Goal: Task Accomplishment & Management: Manage account settings

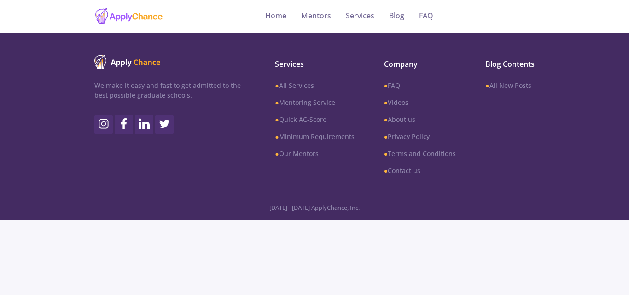
click at [364, 15] on link "Services" at bounding box center [360, 16] width 29 height 33
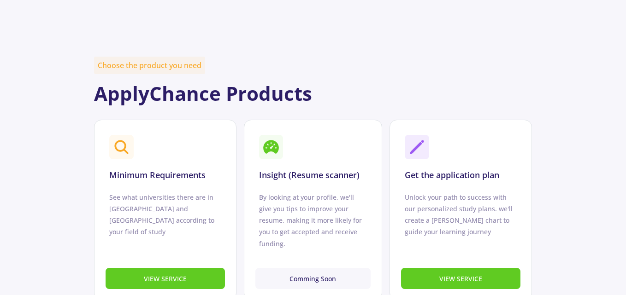
scroll to position [322, 0]
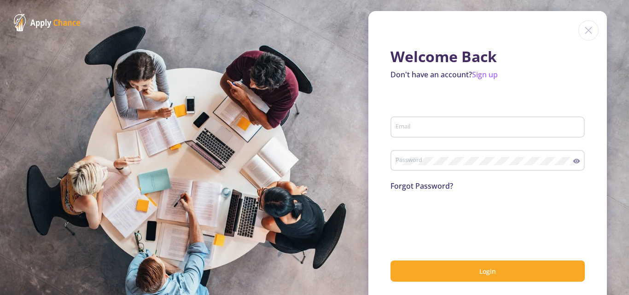
click at [585, 28] on img at bounding box center [589, 30] width 20 height 20
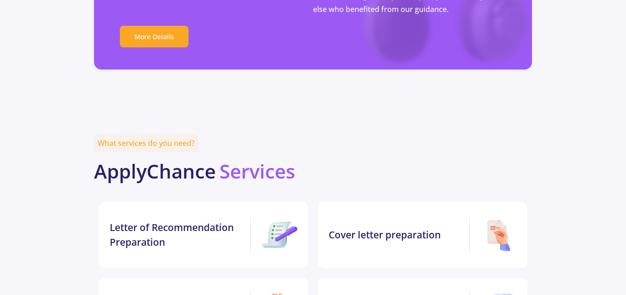
scroll to position [1843, 0]
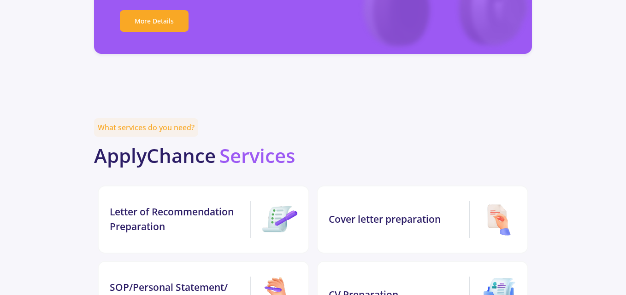
click at [405, 118] on div "What services do you need? ApplyChance Services" at bounding box center [313, 144] width 438 height 53
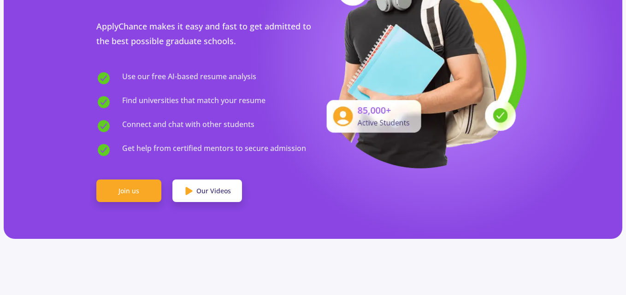
scroll to position [230, 0]
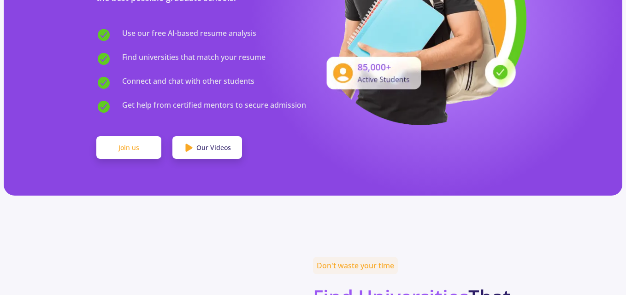
click at [124, 136] on link "Join us" at bounding box center [128, 147] width 65 height 23
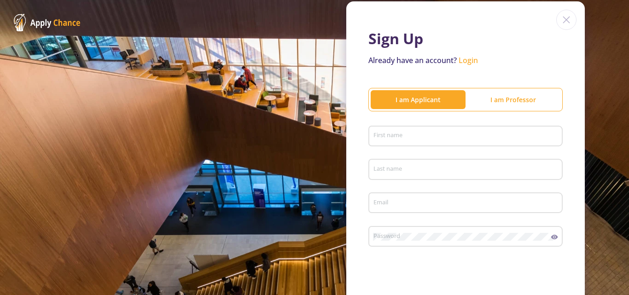
scroll to position [46, 0]
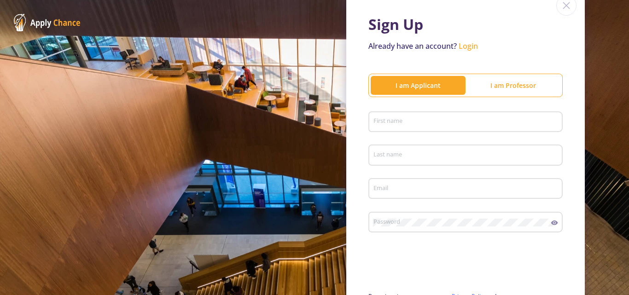
click at [395, 127] on div "First name" at bounding box center [466, 120] width 186 height 24
click at [468, 48] on link "Login" at bounding box center [468, 46] width 19 height 10
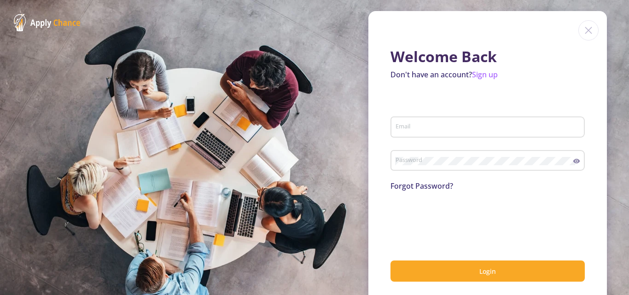
click at [572, 27] on div "Welcome Back Don't have an account? Sign up Email Password Forgot Password? Log…" at bounding box center [488, 157] width 239 height 293
click at [580, 34] on img at bounding box center [589, 30] width 20 height 20
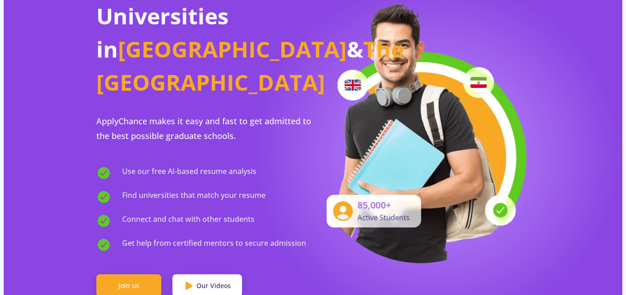
scroll to position [184, 0]
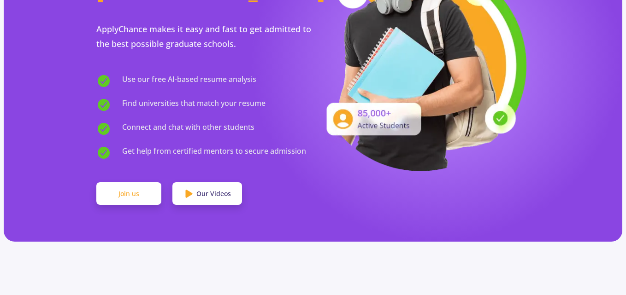
click at [118, 182] on link "Join us" at bounding box center [128, 193] width 65 height 23
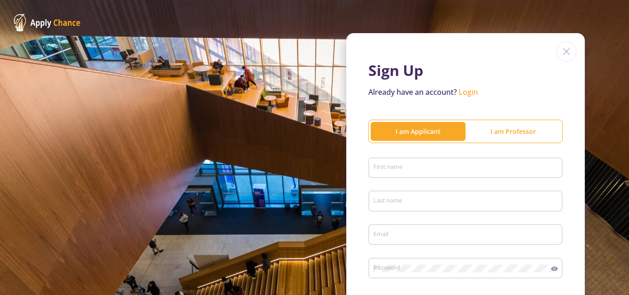
click at [504, 134] on div "I am Professor" at bounding box center [513, 132] width 95 height 10
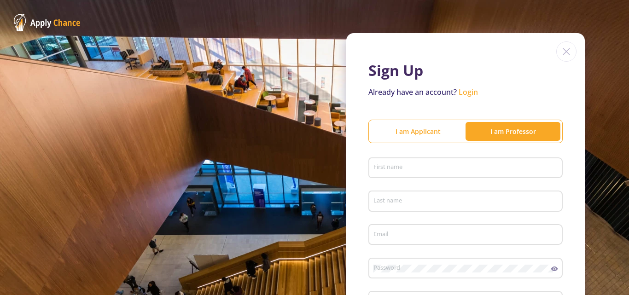
click at [427, 130] on div "I am Applicant" at bounding box center [418, 132] width 95 height 10
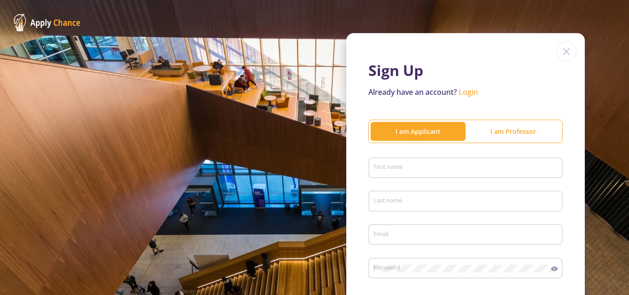
click at [416, 162] on div "First name" at bounding box center [466, 166] width 186 height 24
type input "aylar"
click at [416, 195] on div "Last name" at bounding box center [466, 199] width 186 height 24
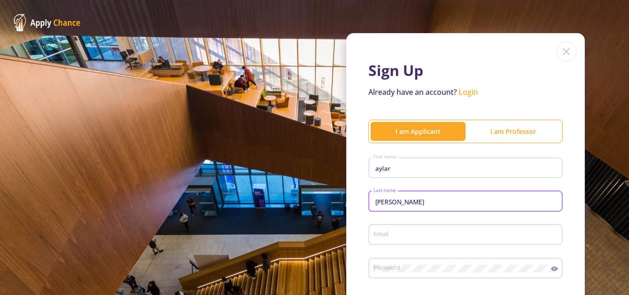
type input "jahandideh"
click at [426, 234] on input "Email" at bounding box center [467, 235] width 188 height 8
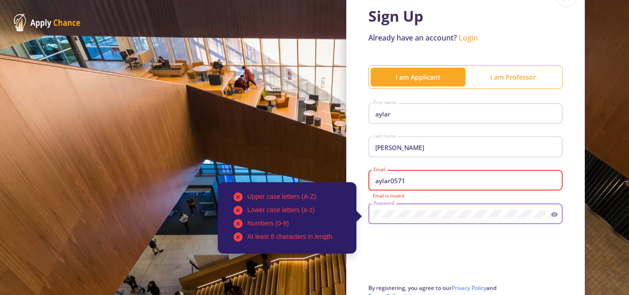
scroll to position [92, 0]
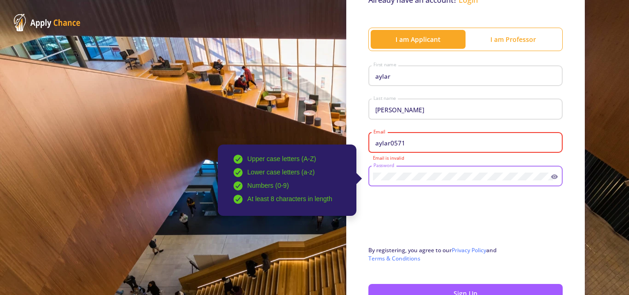
click at [552, 178] on icon at bounding box center [554, 177] width 7 height 5
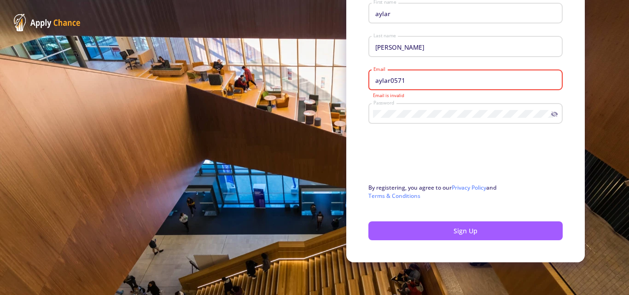
scroll to position [155, 0]
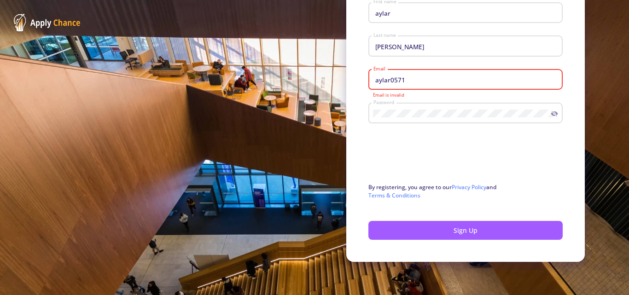
click at [405, 81] on input "aylar0571" at bounding box center [467, 80] width 188 height 8
click at [404, 80] on input "aylar0571" at bounding box center [467, 80] width 188 height 8
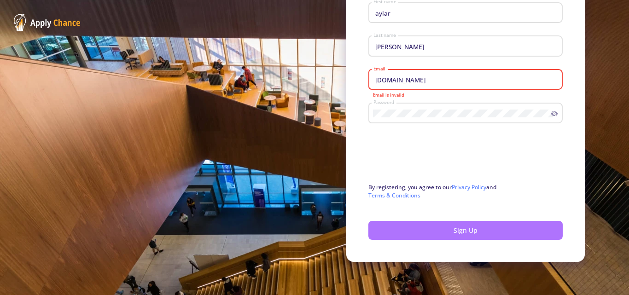
click at [461, 236] on button "Sign Up" at bounding box center [466, 230] width 194 height 19
click at [468, 229] on button "Sign Up" at bounding box center [466, 230] width 194 height 19
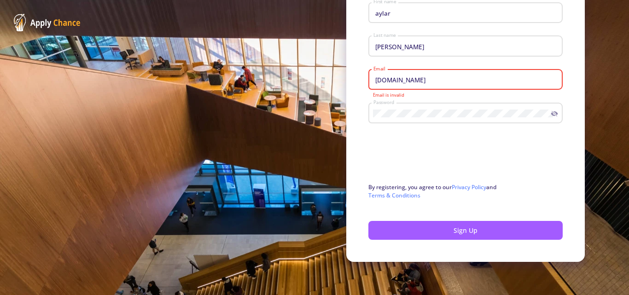
click at [399, 82] on input "aylar0571.gmail.com" at bounding box center [467, 80] width 188 height 8
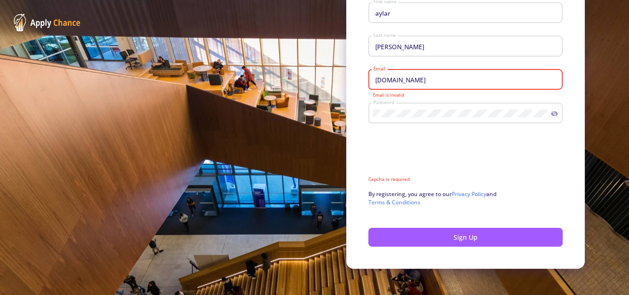
click at [400, 81] on input "aylar0571.gmail.com" at bounding box center [467, 80] width 188 height 8
click at [402, 81] on input "aylar0571.gmail.com" at bounding box center [467, 80] width 188 height 8
click at [399, 82] on input "aylar0571.gmail.com" at bounding box center [467, 80] width 188 height 8
click at [402, 82] on input "aylar0571.gmail.com" at bounding box center [467, 80] width 188 height 8
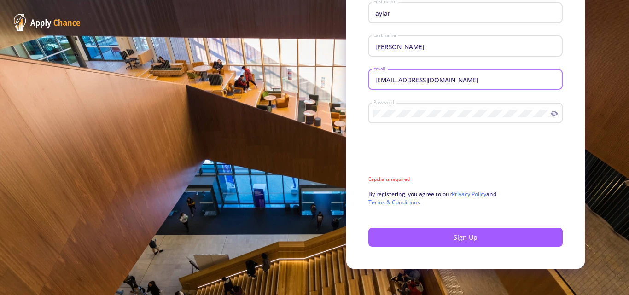
type input "[EMAIL_ADDRESS][DOMAIN_NAME]"
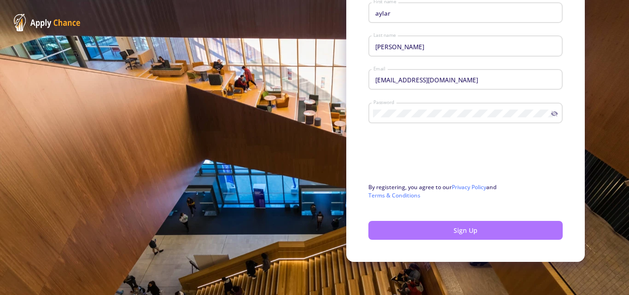
click at [455, 234] on button "Sign Up" at bounding box center [466, 230] width 194 height 19
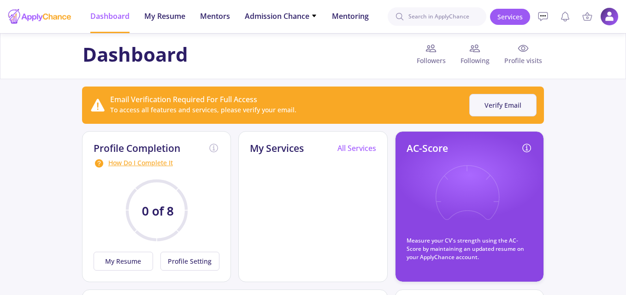
click at [511, 106] on button "Verify Email" at bounding box center [502, 105] width 67 height 23
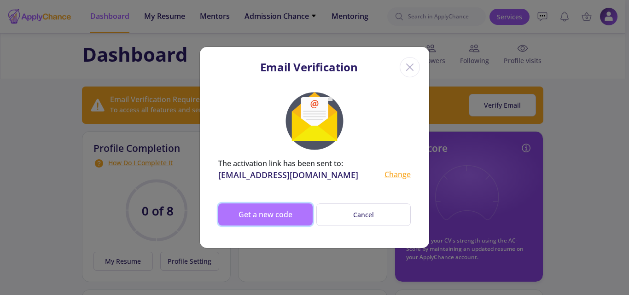
click at [273, 211] on button "Get a new code" at bounding box center [265, 215] width 94 height 22
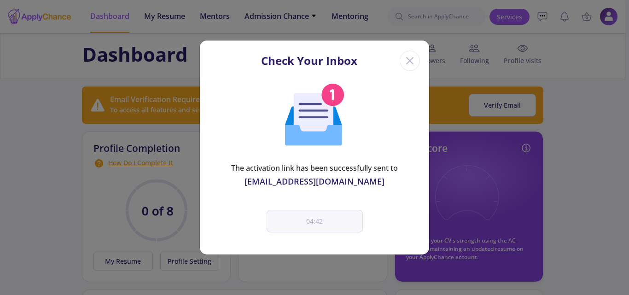
click at [538, 211] on div "Check Your Inbox The activation link has been successfully sent to aylar0571@gm…" at bounding box center [314, 147] width 629 height 295
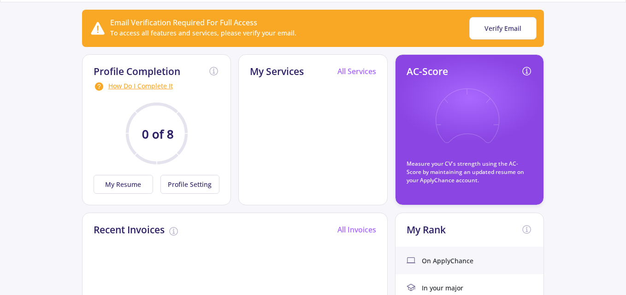
scroll to position [92, 0]
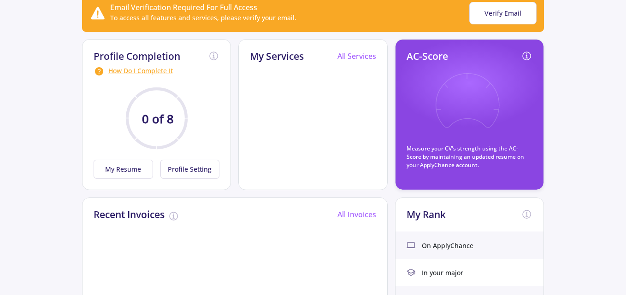
click at [368, 61] on div "All Services" at bounding box center [356, 58] width 39 height 15
click at [365, 59] on link "All Services" at bounding box center [356, 56] width 39 height 10
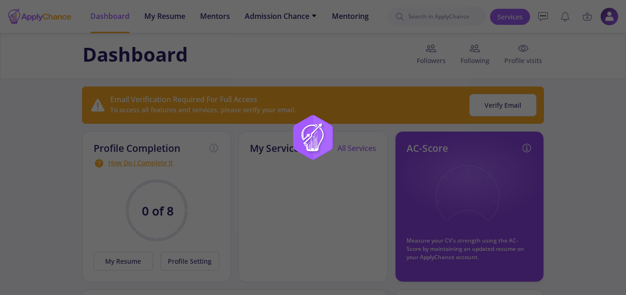
click at [298, 162] on img at bounding box center [312, 147] width 115 height 115
click at [299, 164] on img at bounding box center [312, 147] width 115 height 115
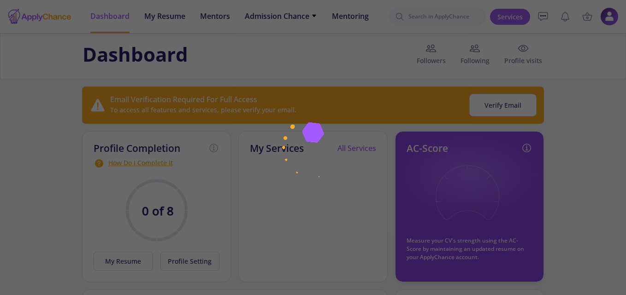
click at [299, 156] on img at bounding box center [312, 147] width 115 height 115
click at [299, 151] on img at bounding box center [312, 147] width 115 height 115
click at [304, 128] on img at bounding box center [312, 147] width 115 height 115
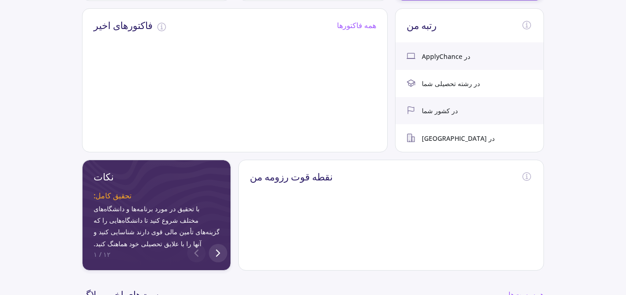
scroll to position [270, 0]
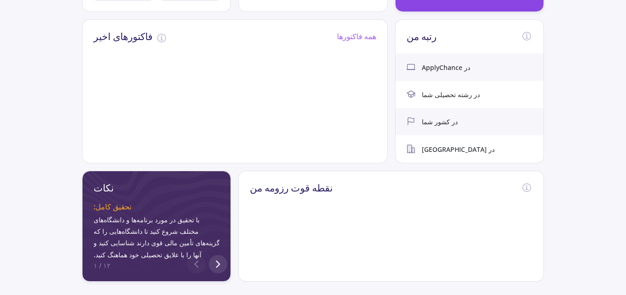
click at [427, 191] on div "نقطه قوت رزومه من" at bounding box center [391, 189] width 304 height 37
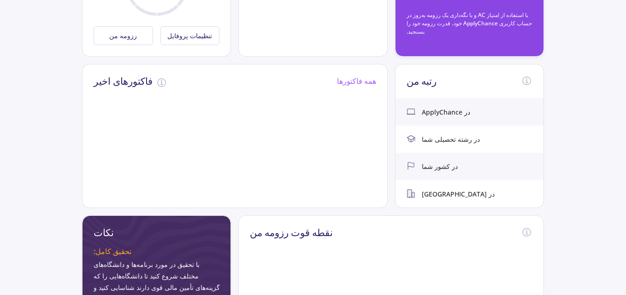
scroll to position [224, 0]
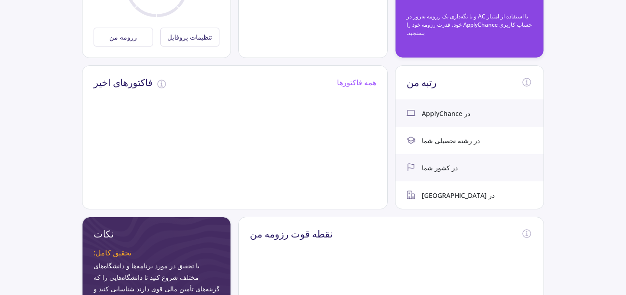
click at [505, 117] on div "در ApplyChance" at bounding box center [469, 113] width 148 height 27
click at [474, 142] on font "در رشته تحصیلی شما" at bounding box center [450, 140] width 58 height 9
click at [475, 158] on div "در کشور شما" at bounding box center [469, 167] width 148 height 27
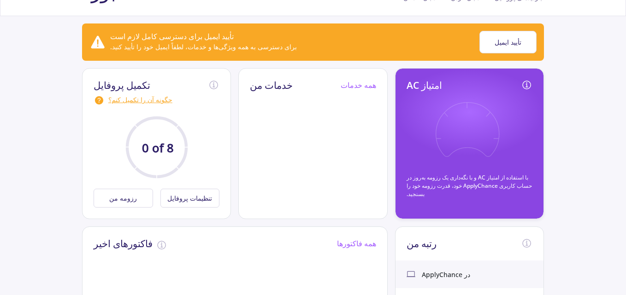
scroll to position [40, 0]
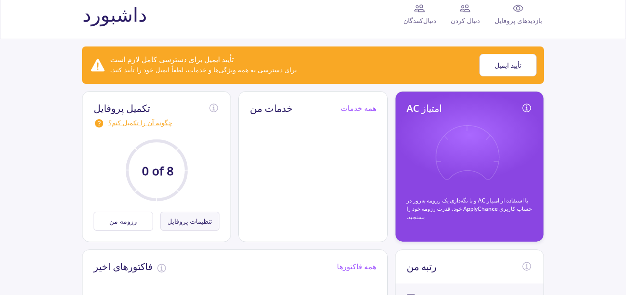
click at [207, 224] on font "تنظیمات پروفایل" at bounding box center [189, 221] width 45 height 9
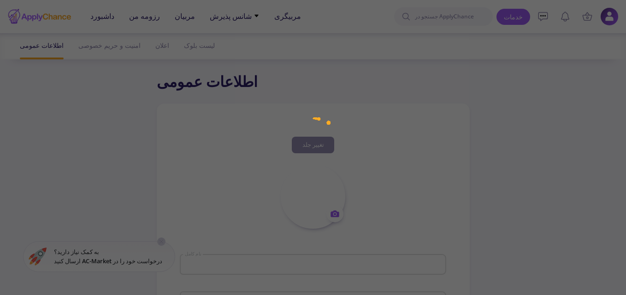
type input "aylar [PERSON_NAME]"
type input "[DEMOGRAPHIC_DATA]"
type input "[EMAIL_ADDRESS][DOMAIN_NAME]"
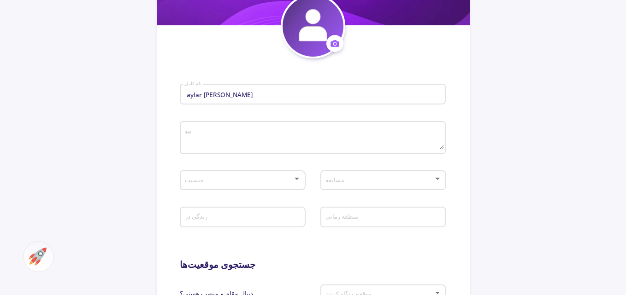
scroll to position [184, 0]
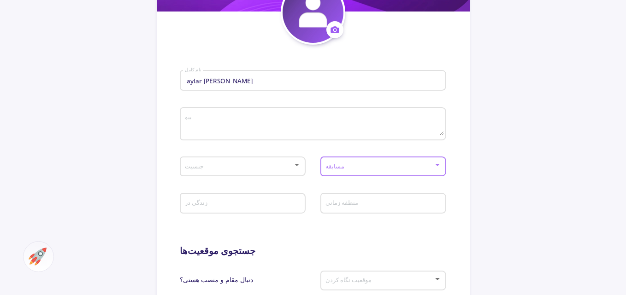
click at [431, 165] on span at bounding box center [380, 167] width 106 height 6
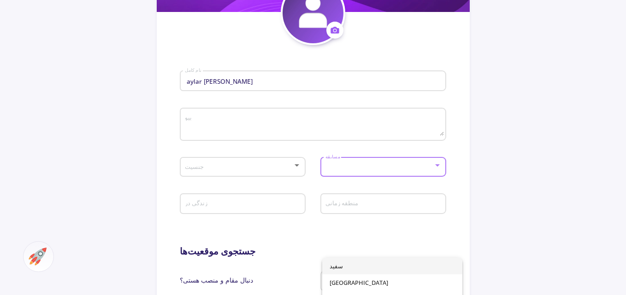
scroll to position [92, 0]
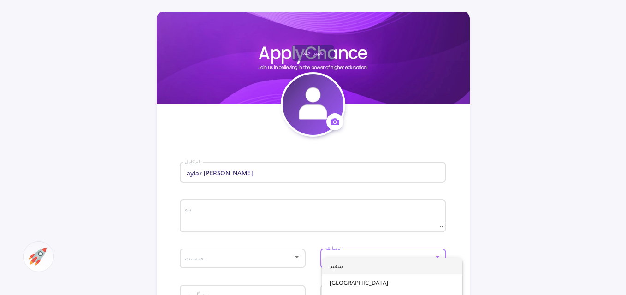
click at [470, 170] on div at bounding box center [313, 147] width 626 height 295
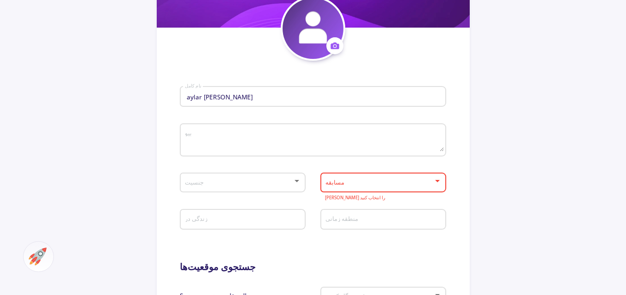
scroll to position [184, 0]
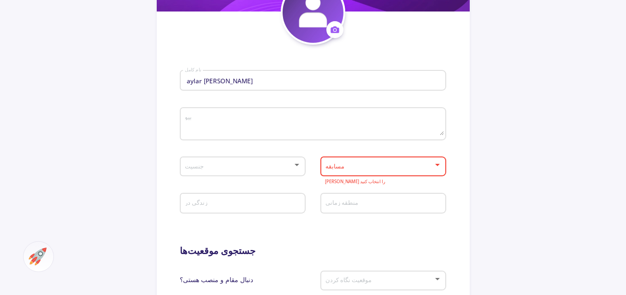
click at [442, 164] on div "مسابقه" at bounding box center [383, 164] width 126 height 23
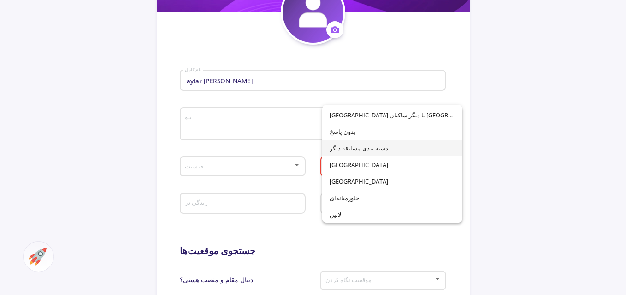
scroll to position [276, 0]
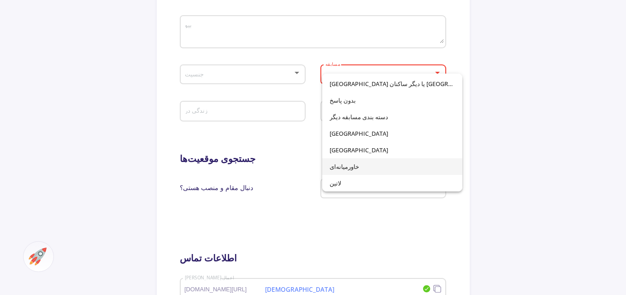
click at [408, 163] on span "خاورمیانه‌ای" at bounding box center [391, 166] width 125 height 17
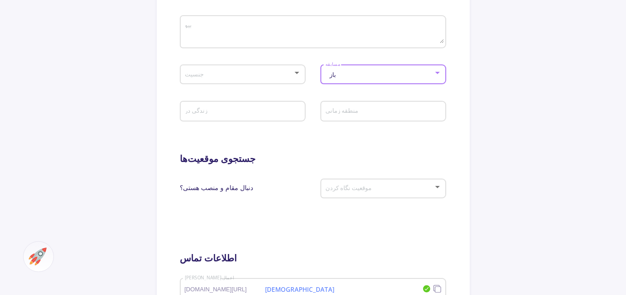
click at [385, 77] on div "باز" at bounding box center [379, 74] width 108 height 7
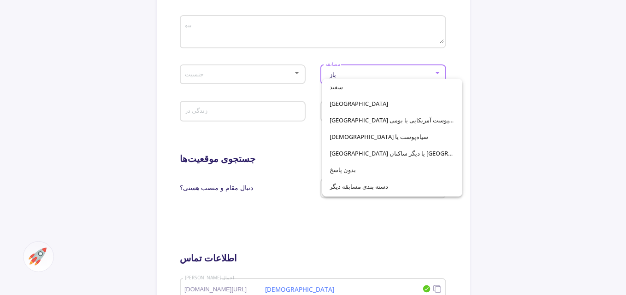
scroll to position [64, 0]
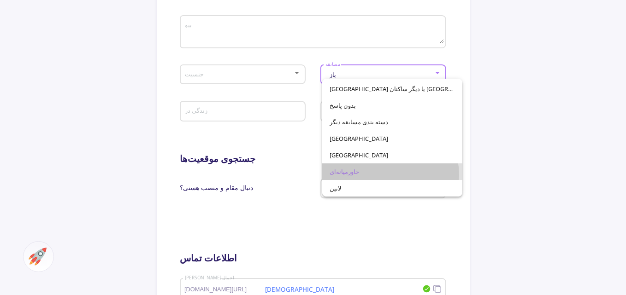
click at [384, 170] on span "خاورمیانه‌ای" at bounding box center [391, 172] width 125 height 17
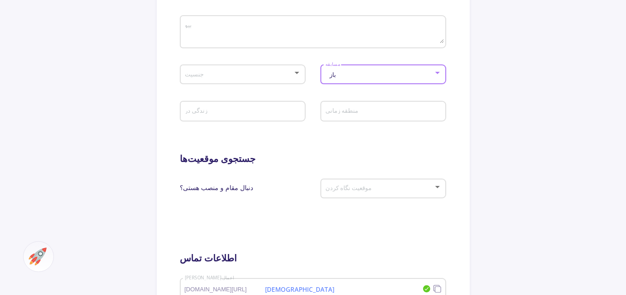
click at [299, 72] on div at bounding box center [296, 73] width 5 height 2
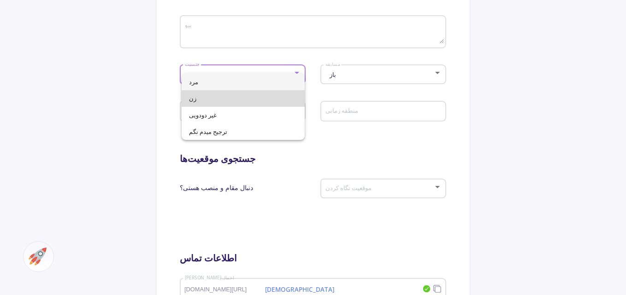
click at [274, 97] on span "زن" at bounding box center [243, 98] width 108 height 17
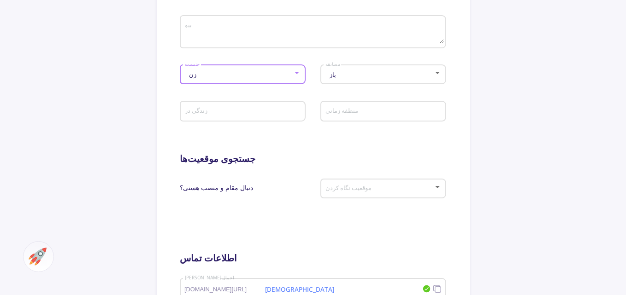
click at [373, 111] on input "منطقه زمانی" at bounding box center [384, 112] width 119 height 8
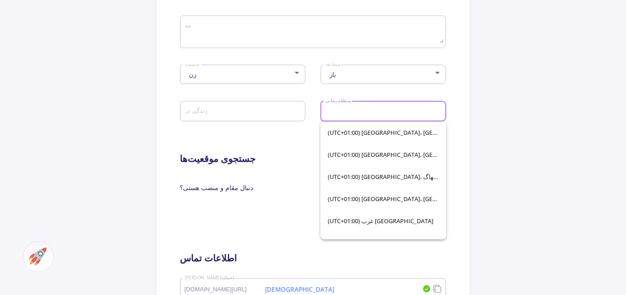
scroll to position [1152, 0]
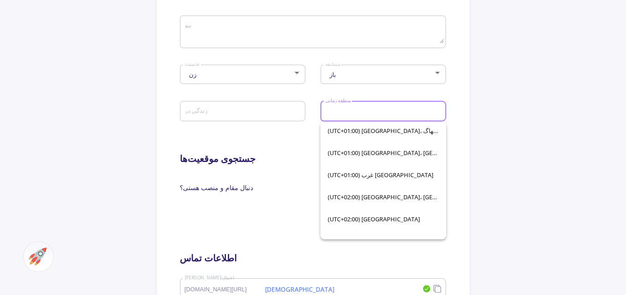
click at [388, 113] on input "منطقه زمانی" at bounding box center [384, 112] width 119 height 8
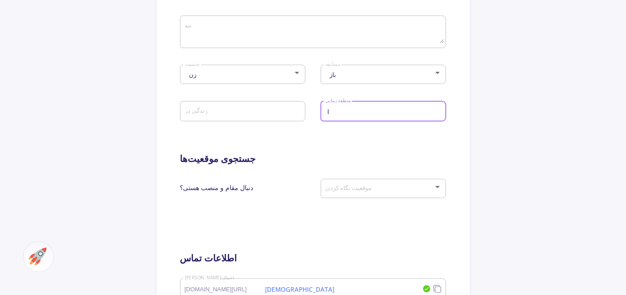
scroll to position [0, 0]
type input "ا"
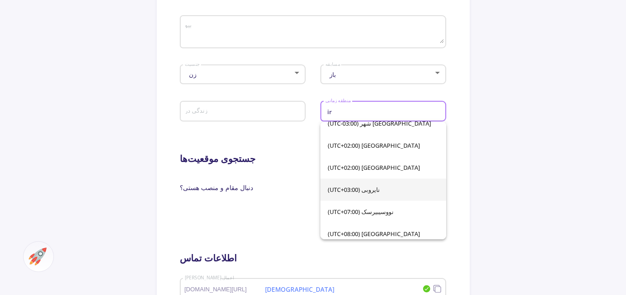
scroll to position [37, 0]
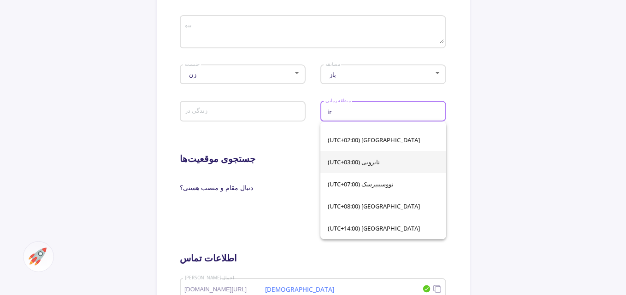
type input "i"
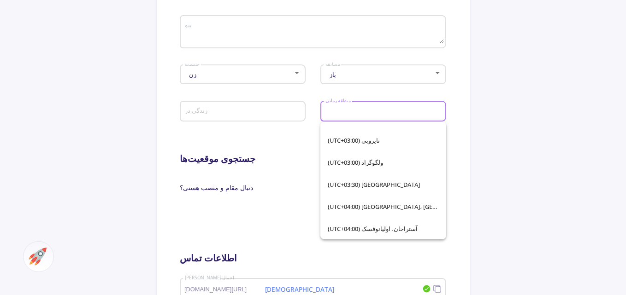
scroll to position [1668, 0]
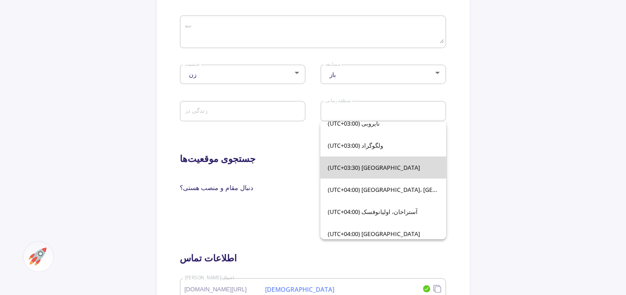
click at [403, 161] on span "(UTC+03:30) [GEOGRAPHIC_DATA]" at bounding box center [383, 168] width 111 height 22
type input "(UTC+03:30) [GEOGRAPHIC_DATA]"
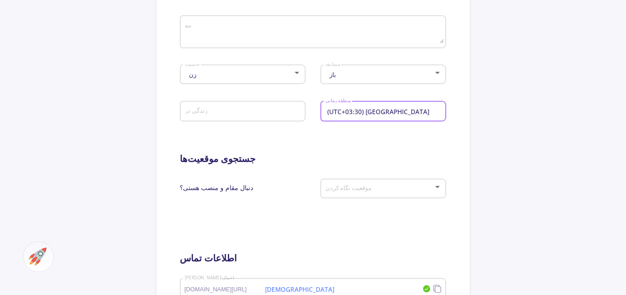
click at [256, 111] on input "زندگی در" at bounding box center [243, 112] width 119 height 8
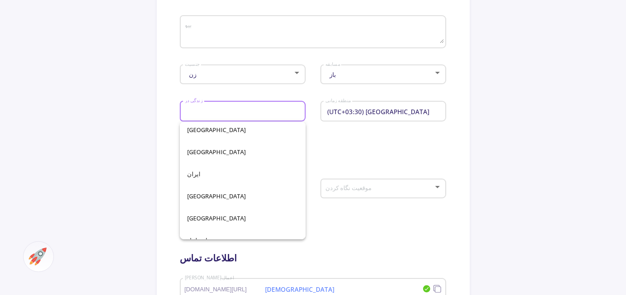
scroll to position [1889, 0]
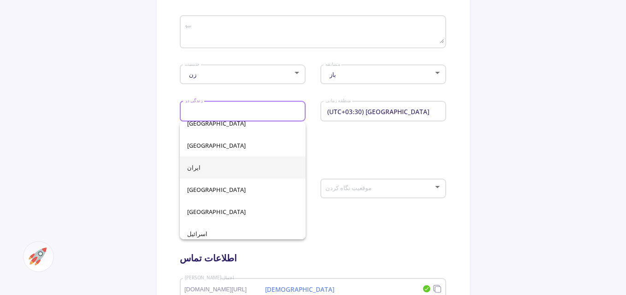
click at [248, 159] on span "ایران" at bounding box center [242, 168] width 111 height 22
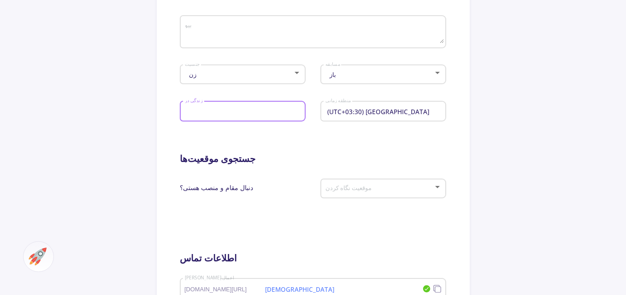
type input "[GEOGRAPHIC_DATA]"
click at [433, 75] on div at bounding box center [437, 73] width 8 height 7
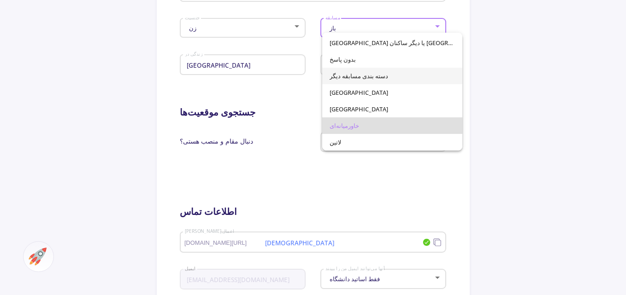
scroll to position [322, 0]
click at [375, 179] on div at bounding box center [313, 147] width 626 height 295
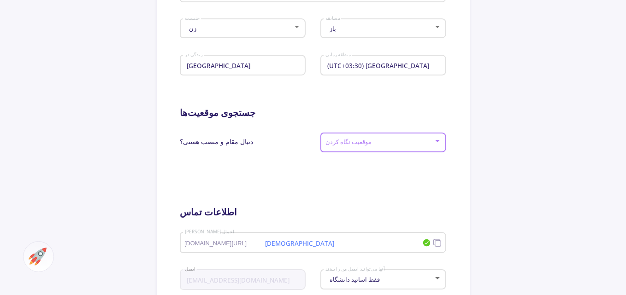
click at [439, 138] on div at bounding box center [437, 141] width 8 height 7
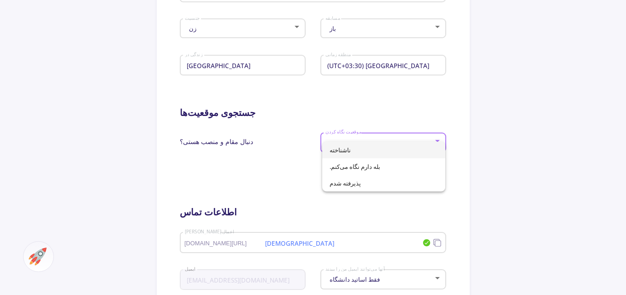
click at [389, 211] on div at bounding box center [313, 147] width 626 height 295
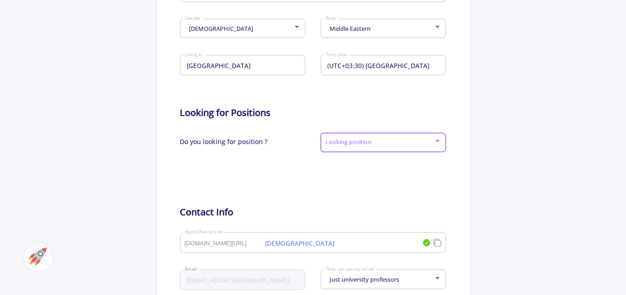
click at [439, 140] on div at bounding box center [437, 141] width 5 height 2
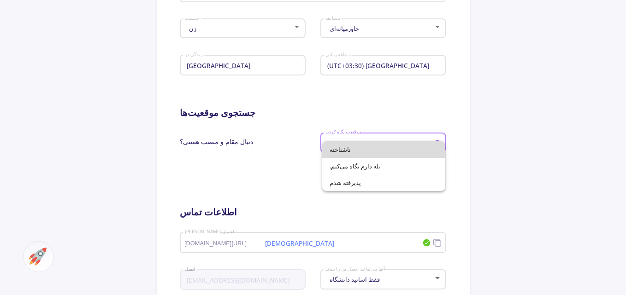
click at [379, 146] on span "ناشناخته" at bounding box center [383, 149] width 108 height 17
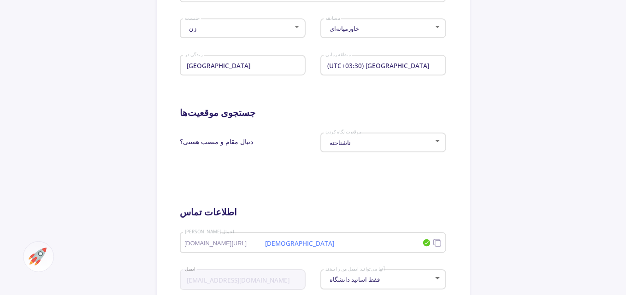
click at [396, 130] on div "ناشناخته موقعیت نگاه کردن" at bounding box center [383, 140] width 117 height 23
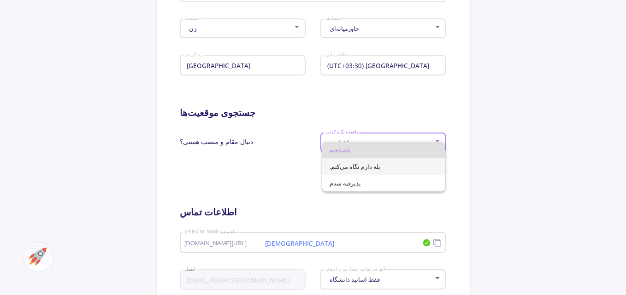
click at [399, 161] on span "بله دارم نگاه می‌کنم." at bounding box center [383, 166] width 108 height 17
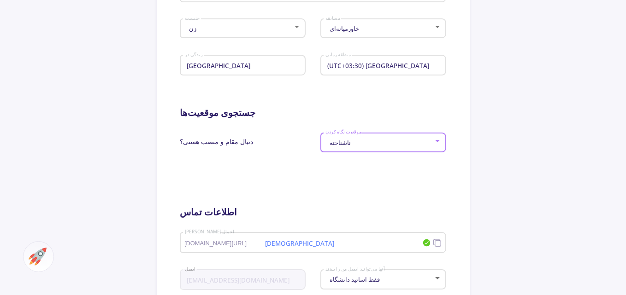
click at [400, 140] on div "ناشناخته" at bounding box center [379, 143] width 108 height 7
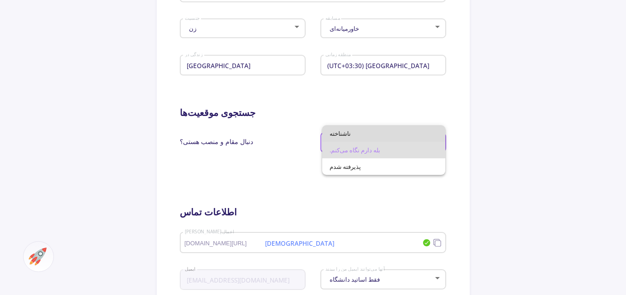
click at [400, 129] on span "ناشناخته" at bounding box center [383, 133] width 108 height 17
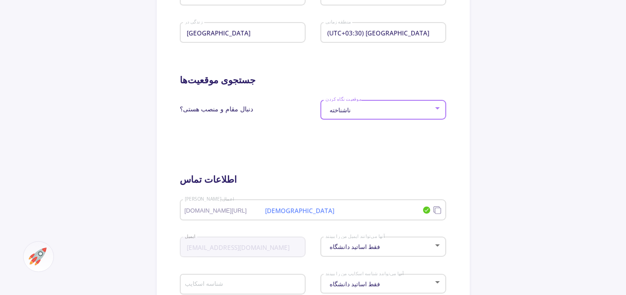
scroll to position [415, 0]
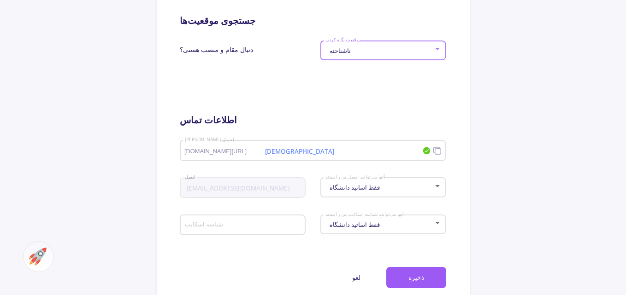
click at [435, 186] on div at bounding box center [437, 186] width 5 height 2
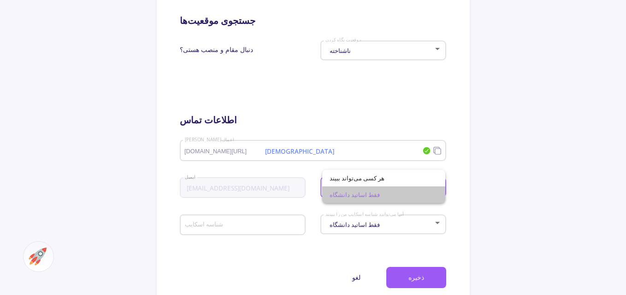
click at [400, 197] on span "فقط اساتید دانشگاه" at bounding box center [383, 195] width 108 height 17
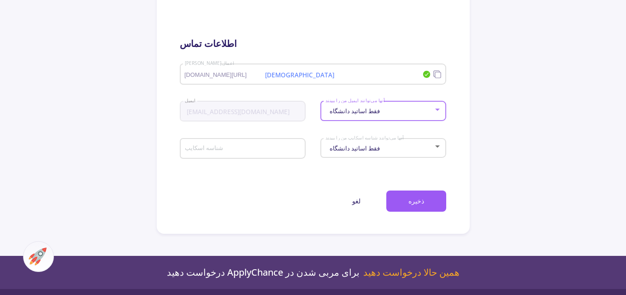
scroll to position [507, 0]
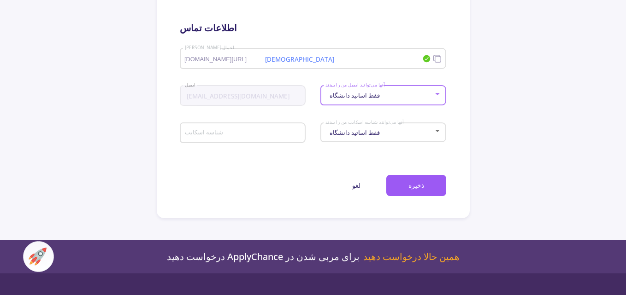
click at [274, 129] on div "شناسه اسکایپ" at bounding box center [242, 131] width 117 height 24
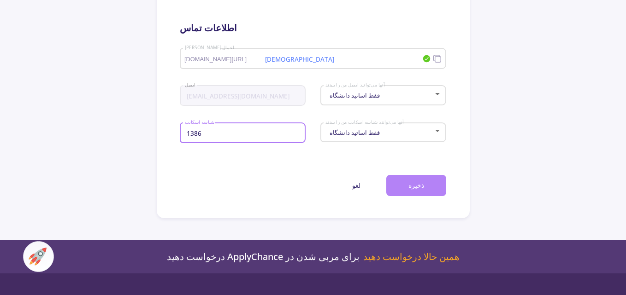
type input "1386"
click at [416, 187] on font "ذخیره" at bounding box center [416, 185] width 16 height 9
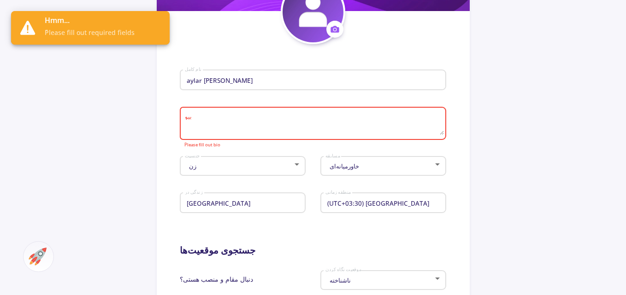
scroll to position [184, 0]
click at [348, 120] on textarea "بیو" at bounding box center [313, 125] width 259 height 22
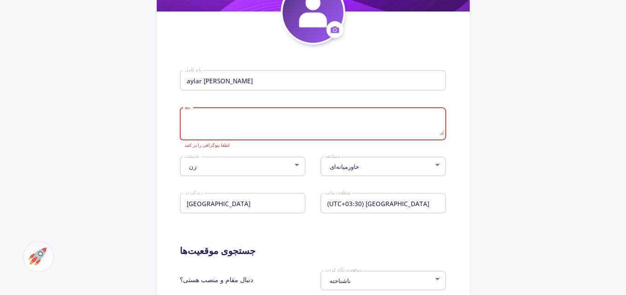
type textarea "a"
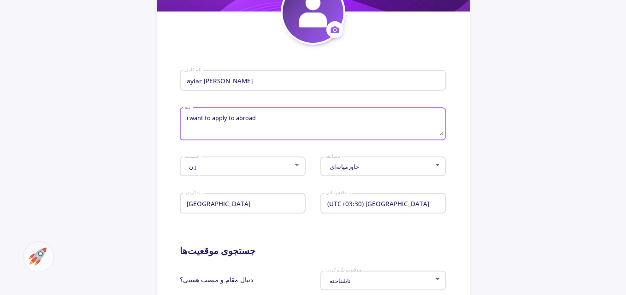
click at [235, 118] on textarea "i want to apply to abroad" at bounding box center [313, 125] width 259 height 22
click at [313, 114] on textarea "i want to emigrate abroad to study abroad" at bounding box center [313, 125] width 259 height 22
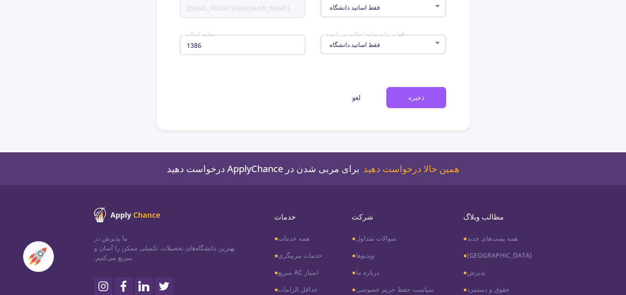
scroll to position [599, 0]
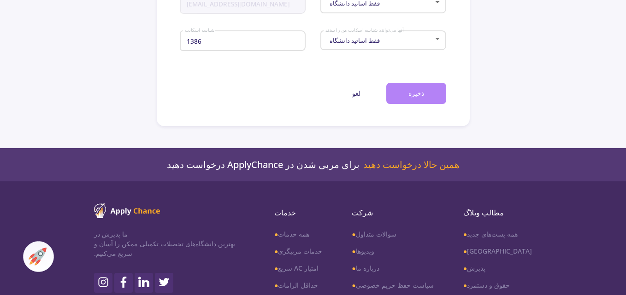
type textarea "i want to emigrate abroad to study"
click at [424, 89] on button "ذخیره" at bounding box center [416, 94] width 60 height 22
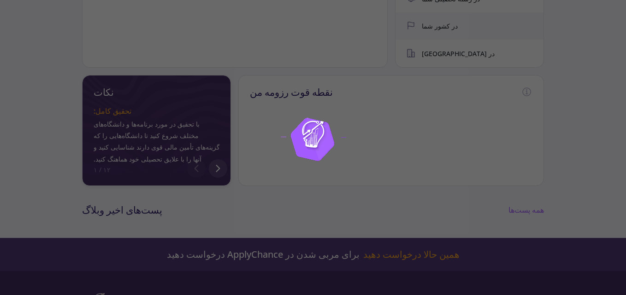
scroll to position [369, 0]
